Goal: Task Accomplishment & Management: Manage account settings

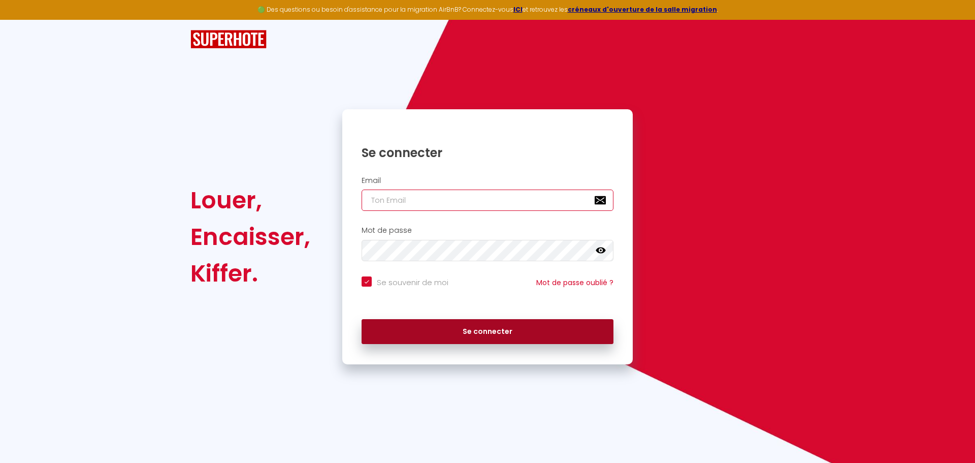
type input "[EMAIL_ADDRESS][DOMAIN_NAME]"
click at [451, 322] on button "Se connecter" at bounding box center [488, 331] width 252 height 25
checkbox input "true"
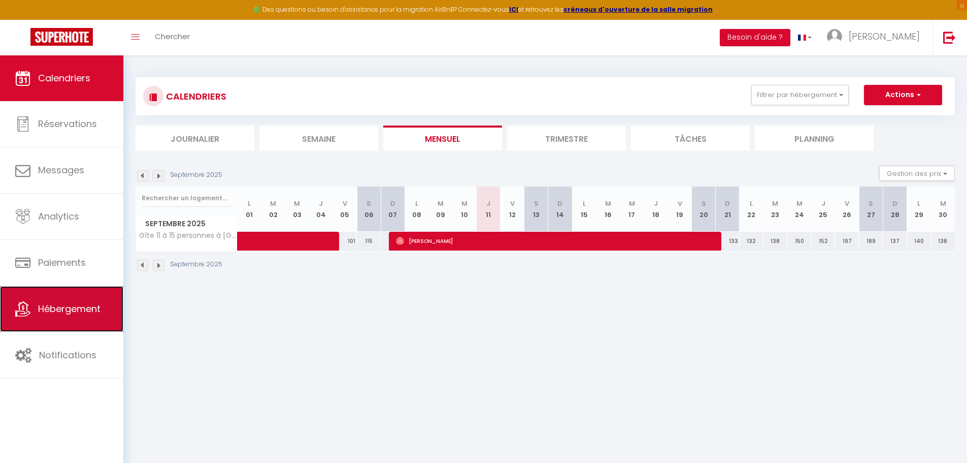
click at [55, 308] on span "Hébergement" at bounding box center [69, 308] width 62 height 13
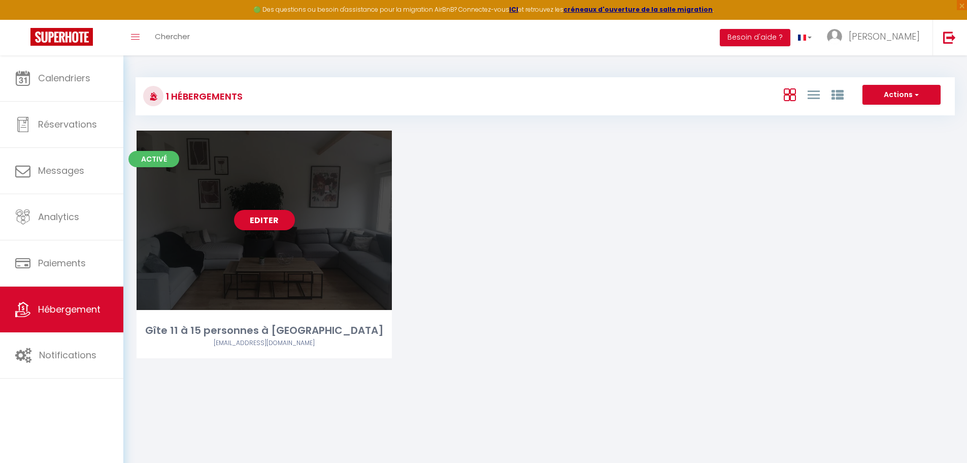
click at [271, 215] on link "Editer" at bounding box center [264, 220] width 61 height 20
select select "3"
select select "2"
select select "1"
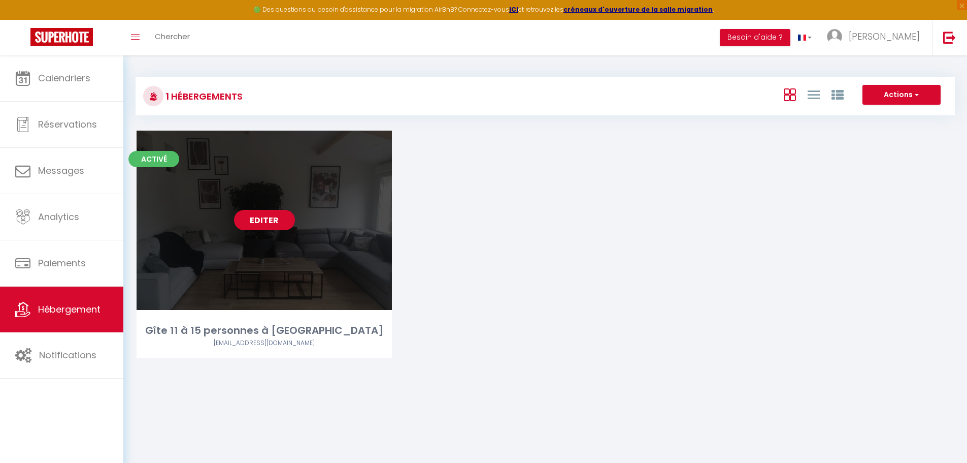
select select "28"
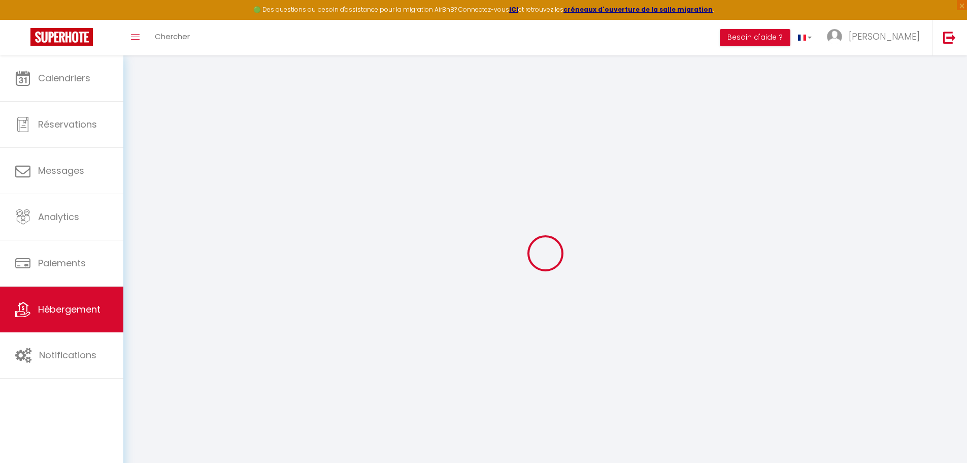
select select
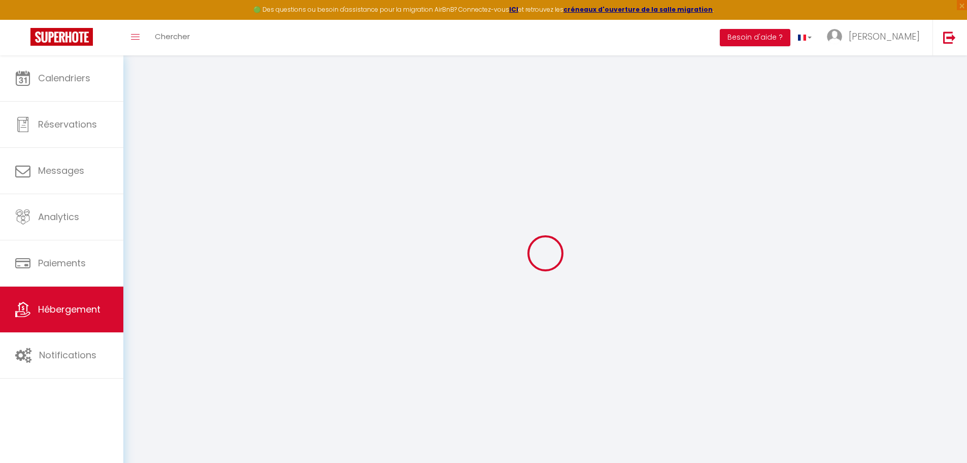
select select
checkbox input "false"
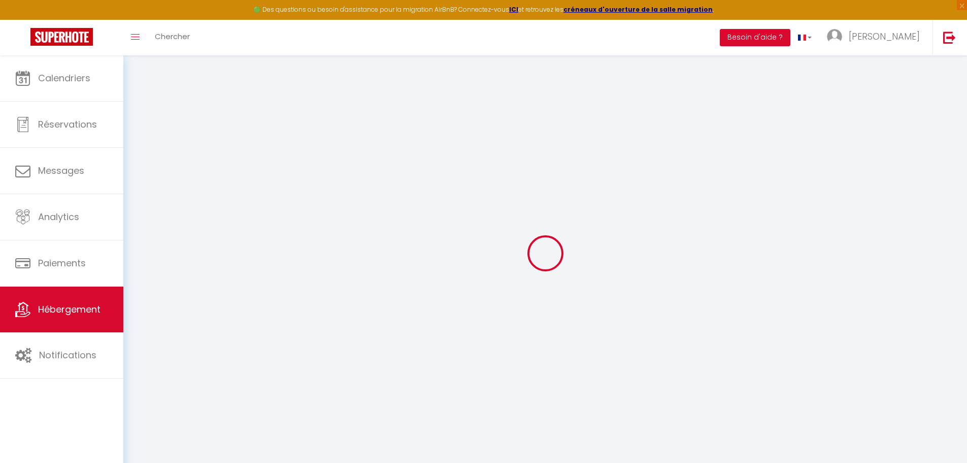
select select
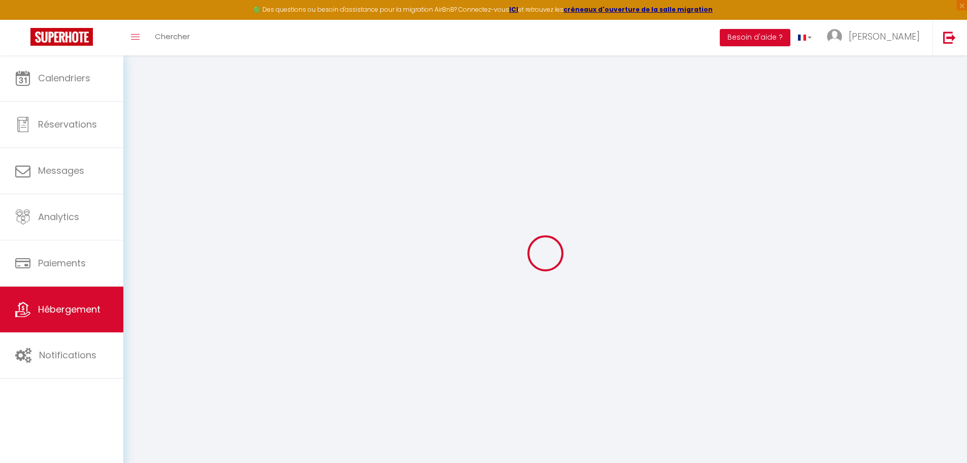
select select
checkbox input "false"
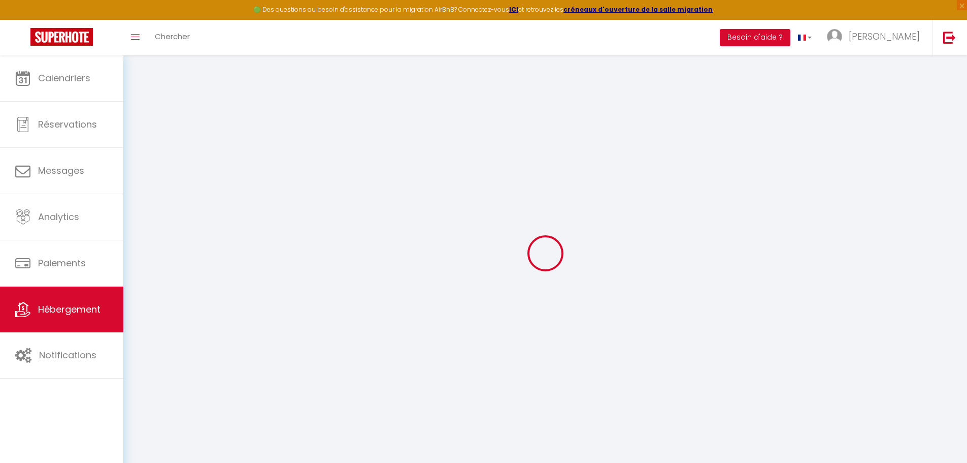
checkbox input "false"
select select
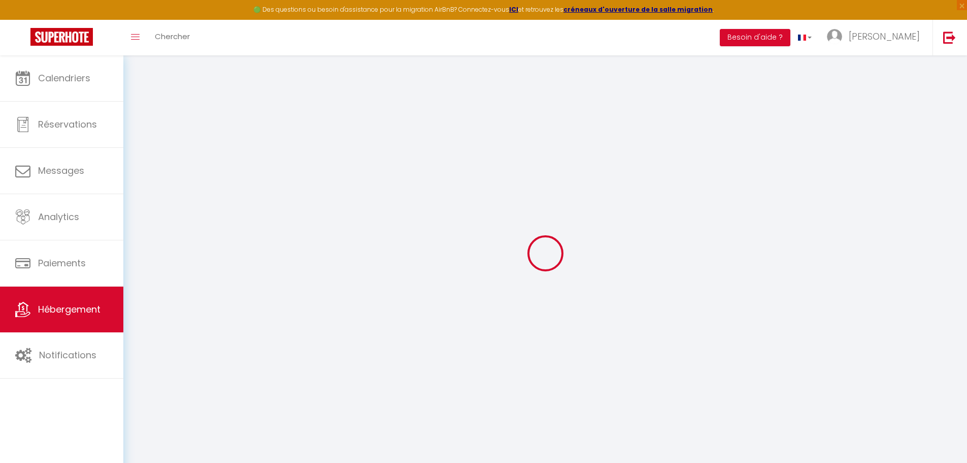
select select
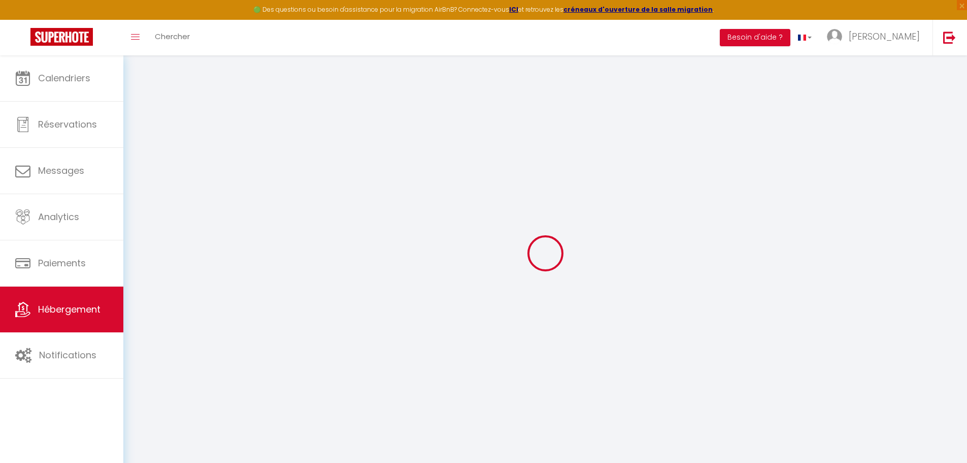
checkbox input "false"
select select
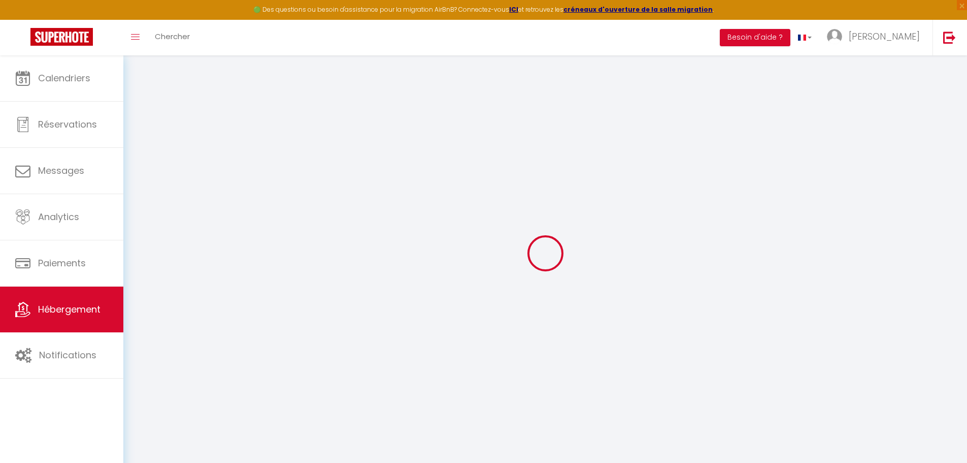
select select
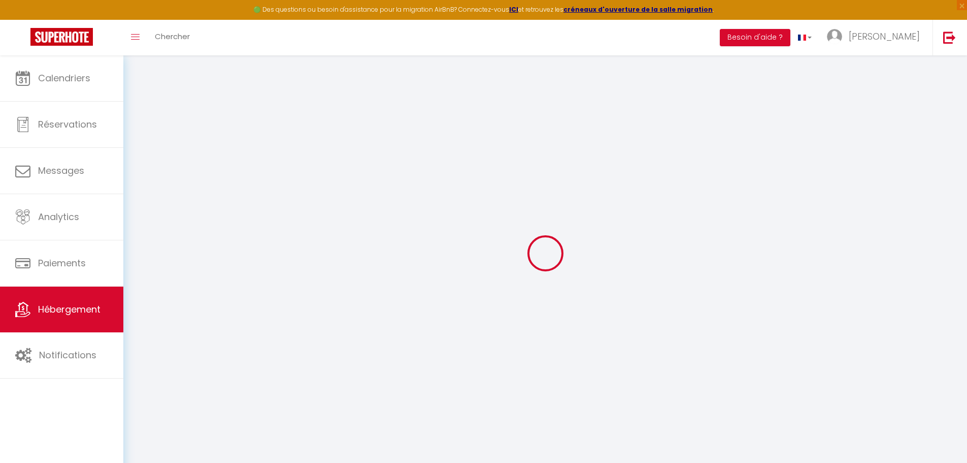
select select
checkbox input "false"
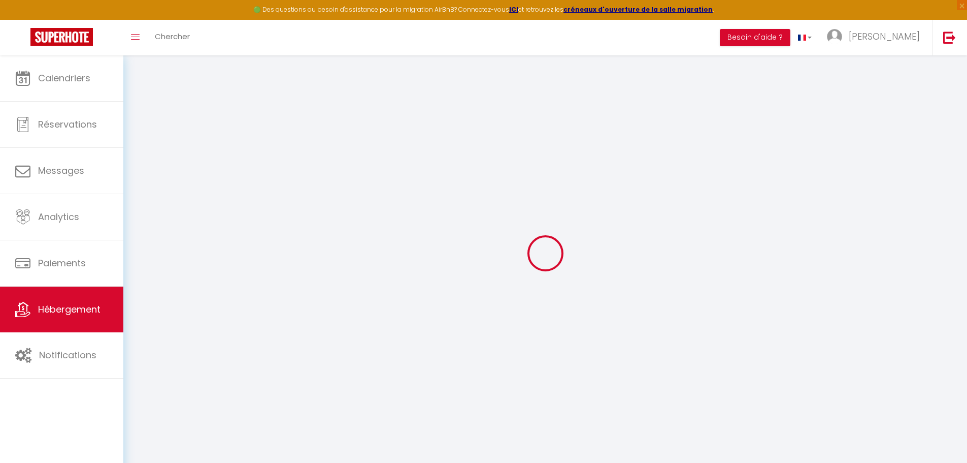
checkbox input "false"
select select
type input "Gîte 11 à 15 personnes à [GEOGRAPHIC_DATA]"
type input "[PERSON_NAME]"
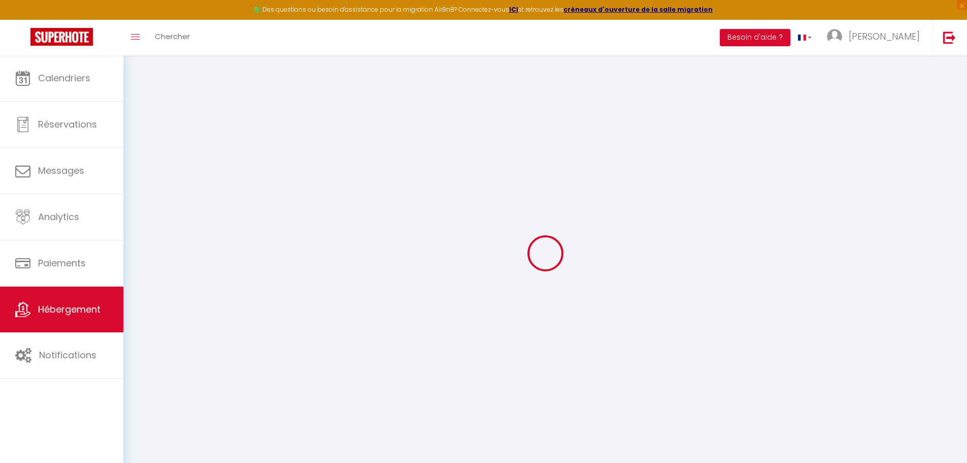
select select "houses"
select select "11"
select select "4"
select select "3"
type input "95"
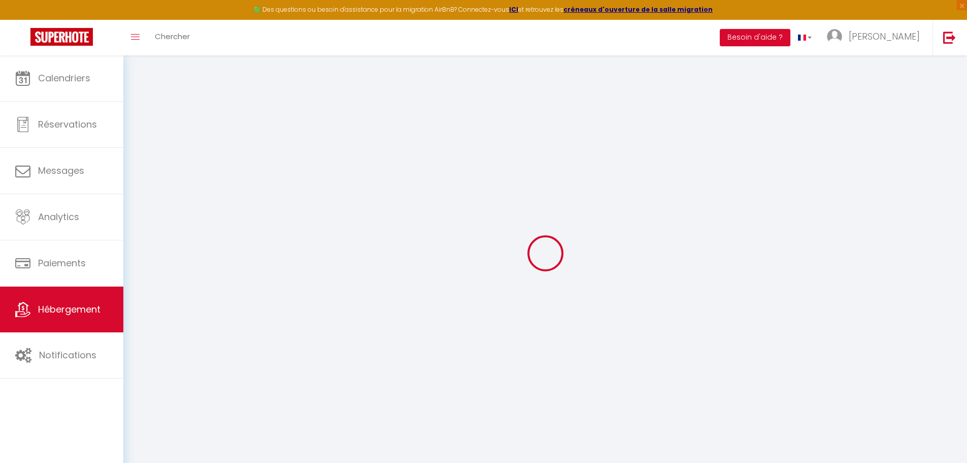
type input "5"
type input "149"
select select
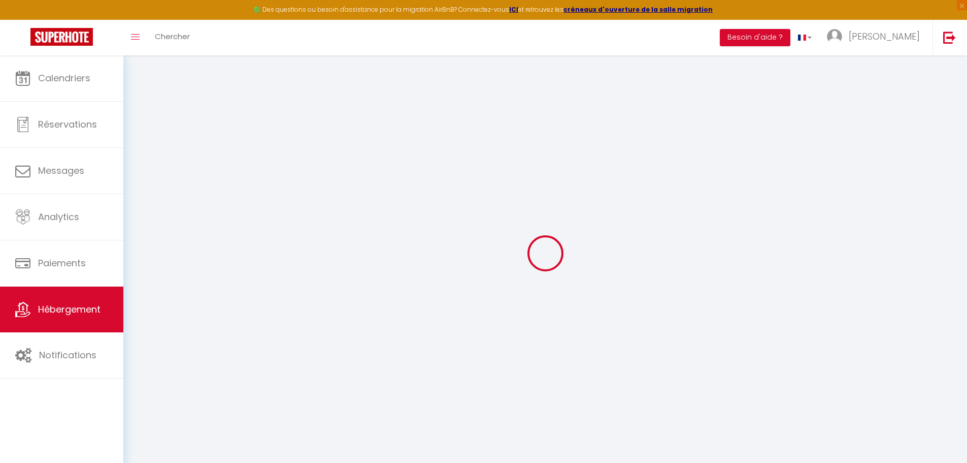
select select
type input "[STREET_ADDRESS]"
type input "80330"
type input "Cagny"
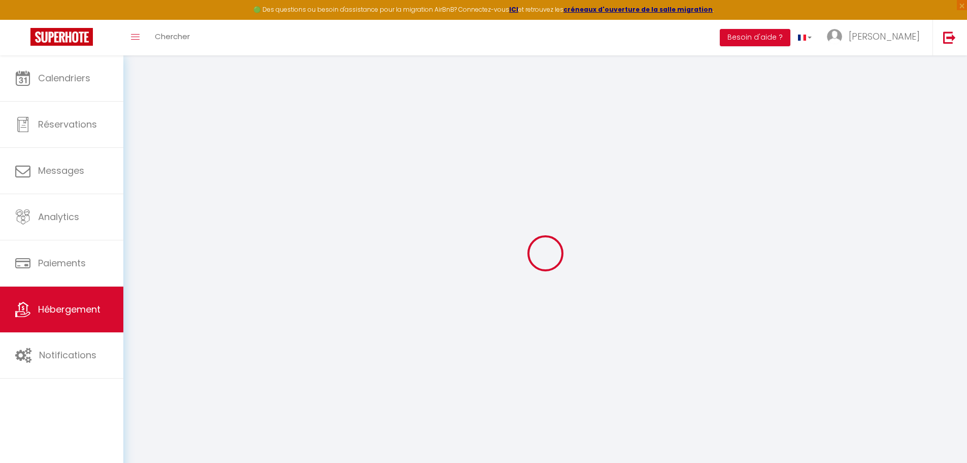
type input "[EMAIL_ADDRESS][DOMAIN_NAME]"
select select
checkbox input "false"
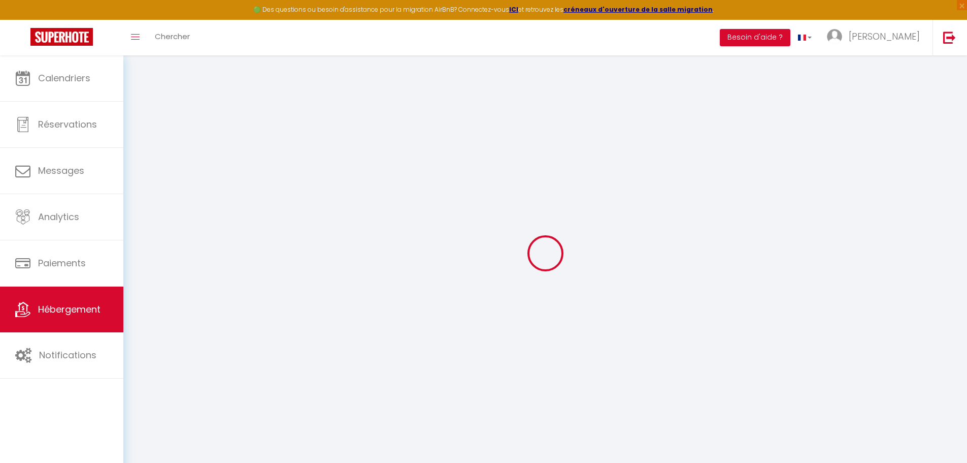
checkbox input "false"
select select
type input "0"
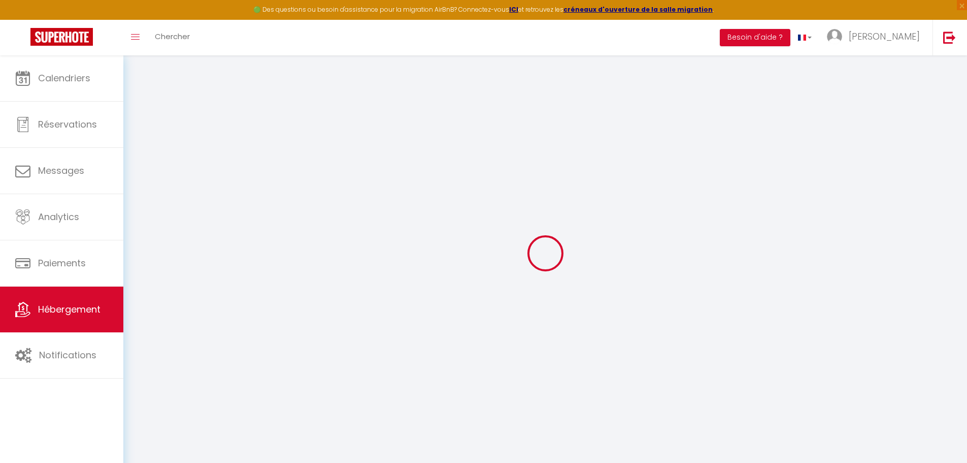
type input "0"
select select
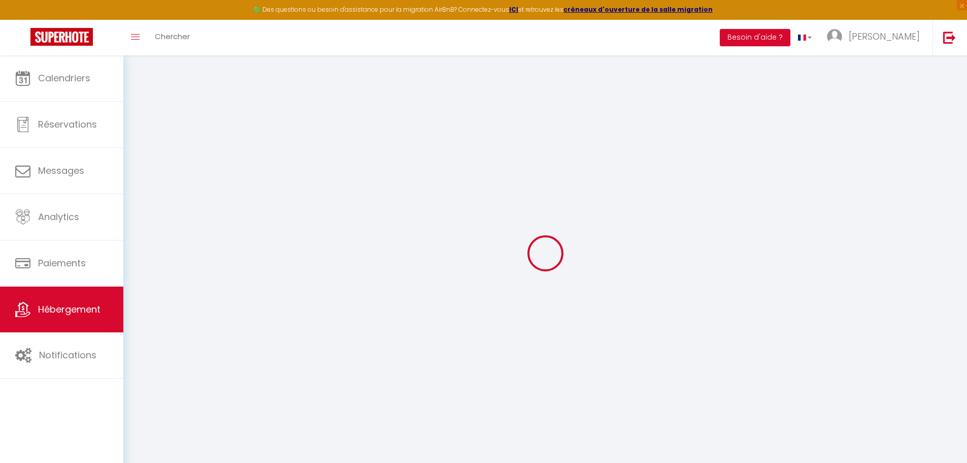
select select
checkbox input "false"
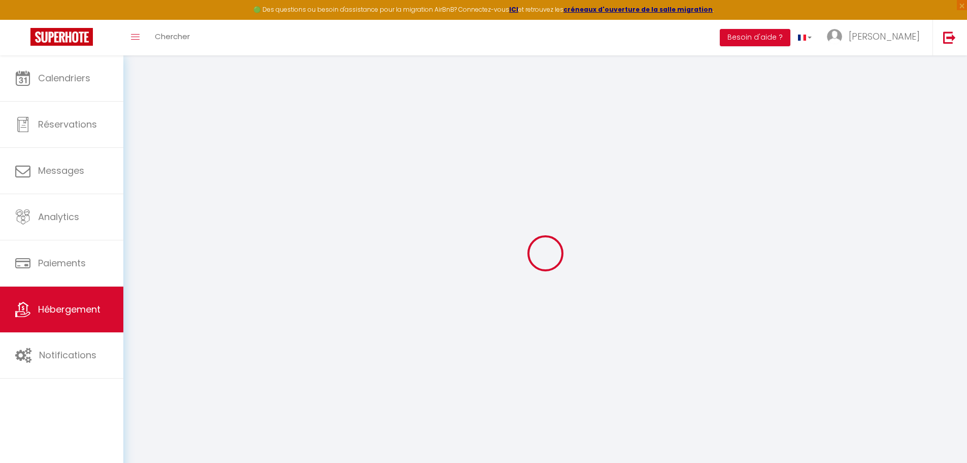
checkbox input "false"
select select
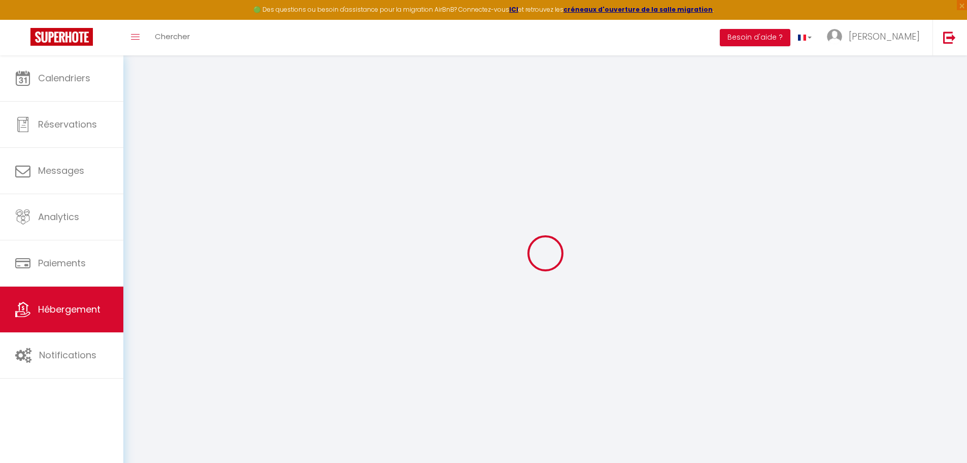
select select
checkbox input "false"
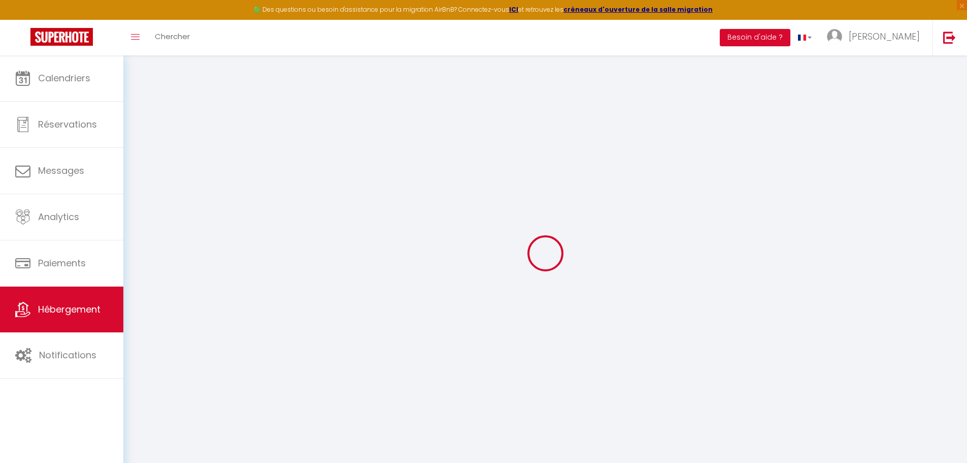
checkbox input "false"
select select
checkbox input "false"
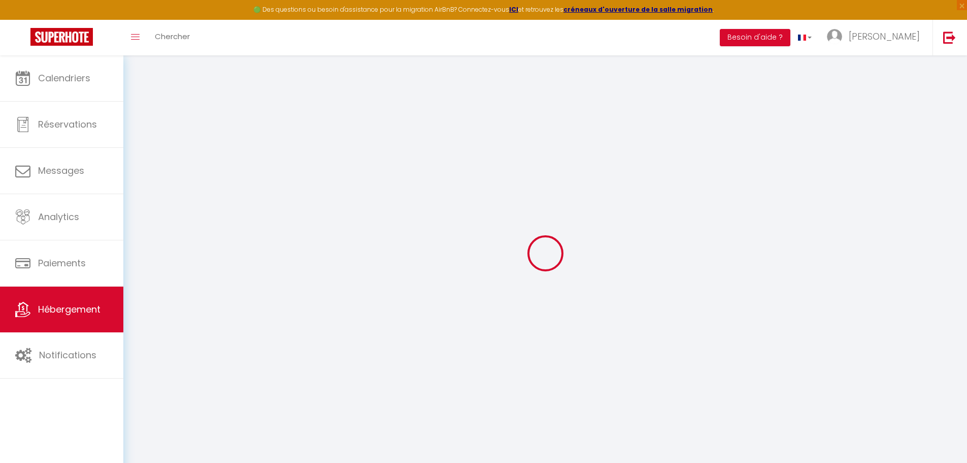
checkbox input "false"
select select
checkbox input "false"
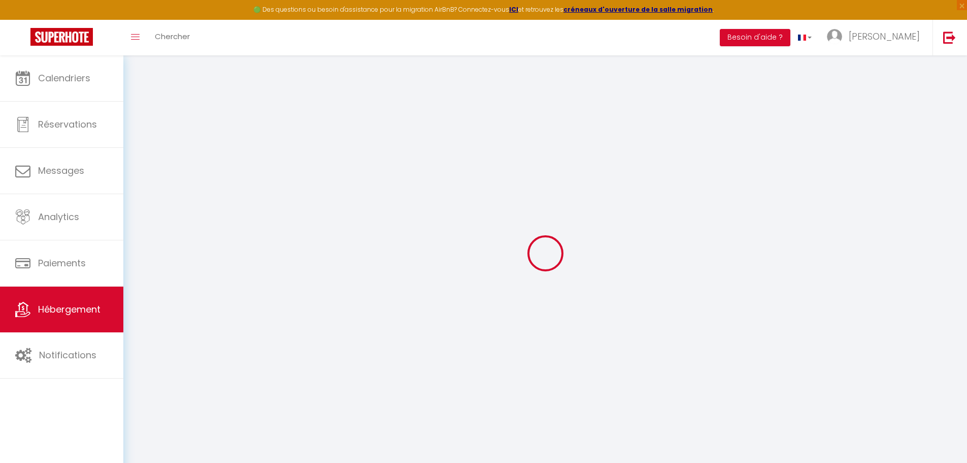
checkbox input "false"
select select "17:00"
select select
select select "11:00"
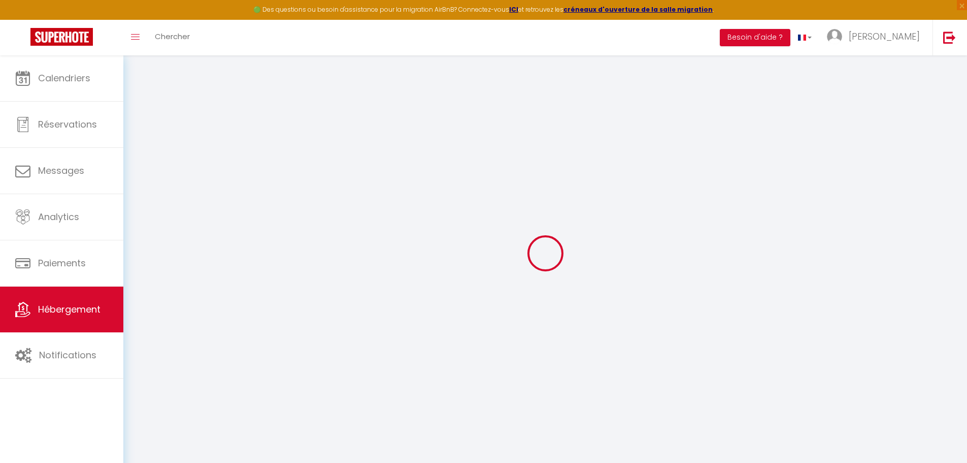
select select "30"
select select "120"
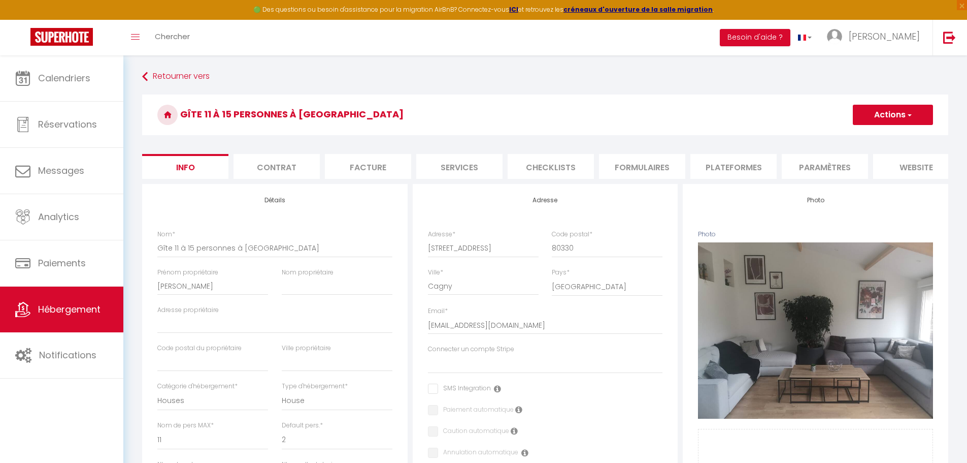
select select
checkbox input "false"
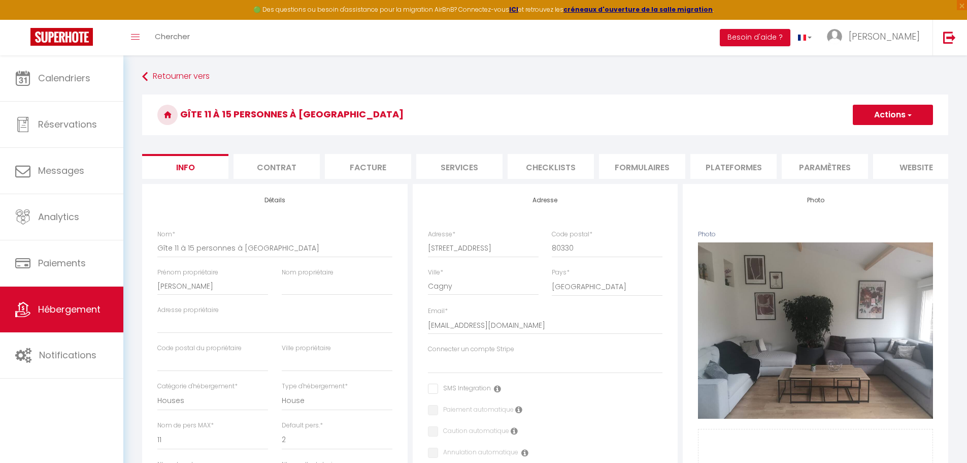
checkbox input "false"
